Goal: Task Accomplishment & Management: Use online tool/utility

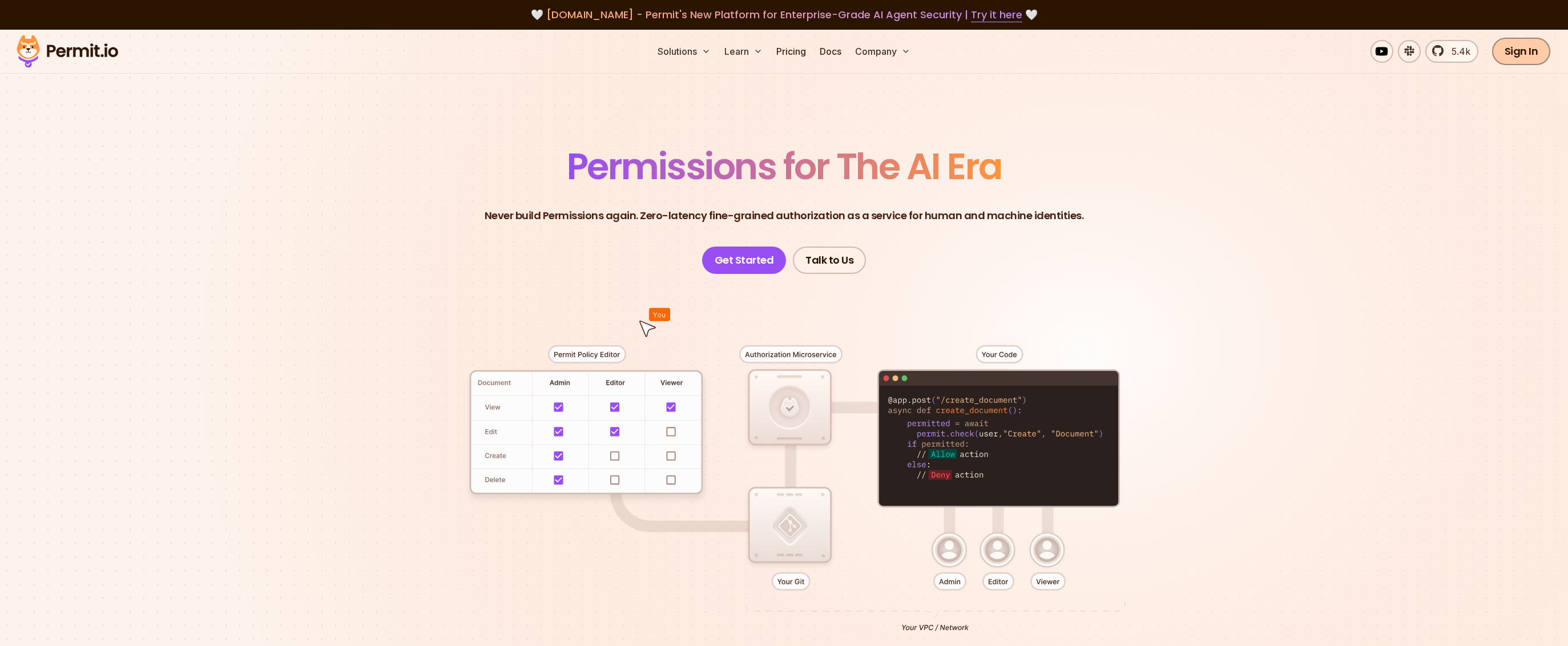
click at [1522, 46] on link "Sign In" at bounding box center [1522, 51] width 59 height 27
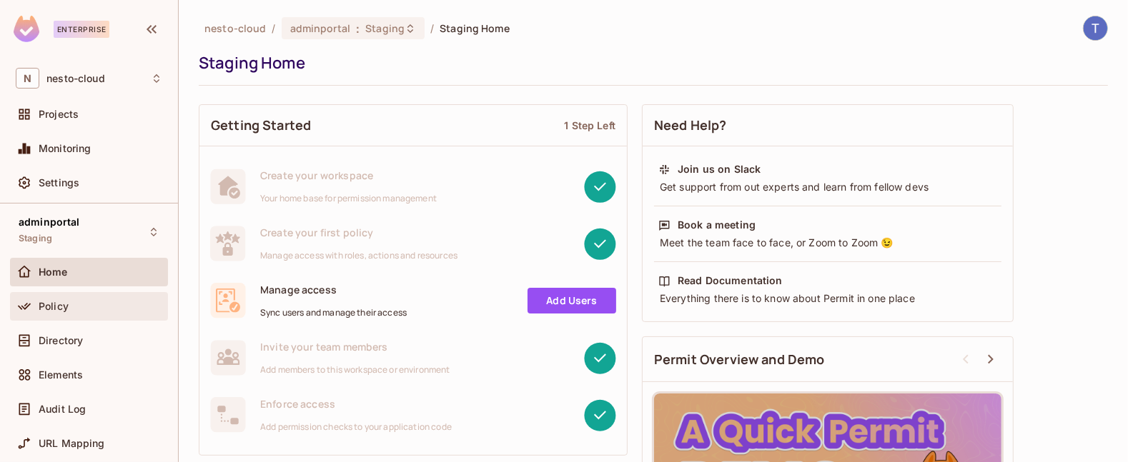
click at [71, 307] on div "Policy" at bounding box center [101, 306] width 124 height 11
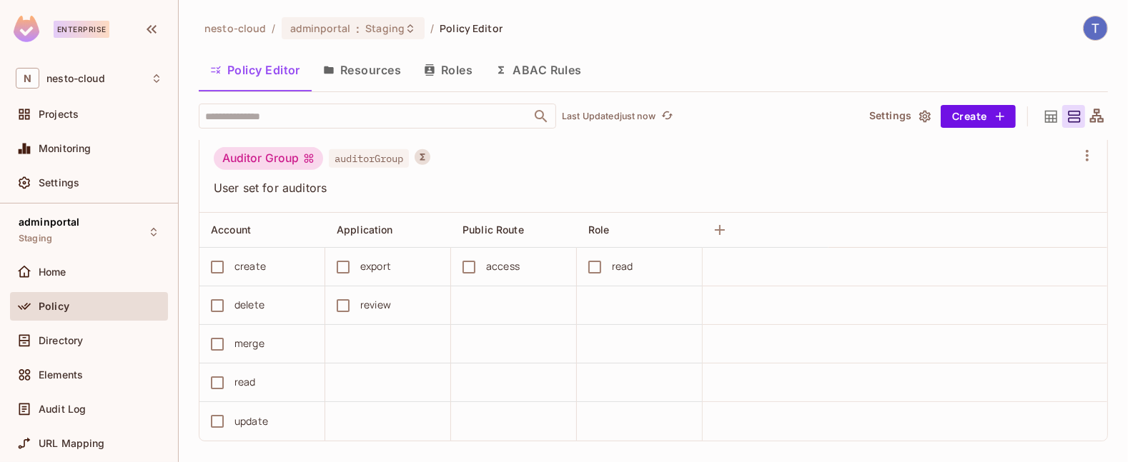
scroll to position [993, 0]
